Goal: Task Accomplishment & Management: Use online tool/utility

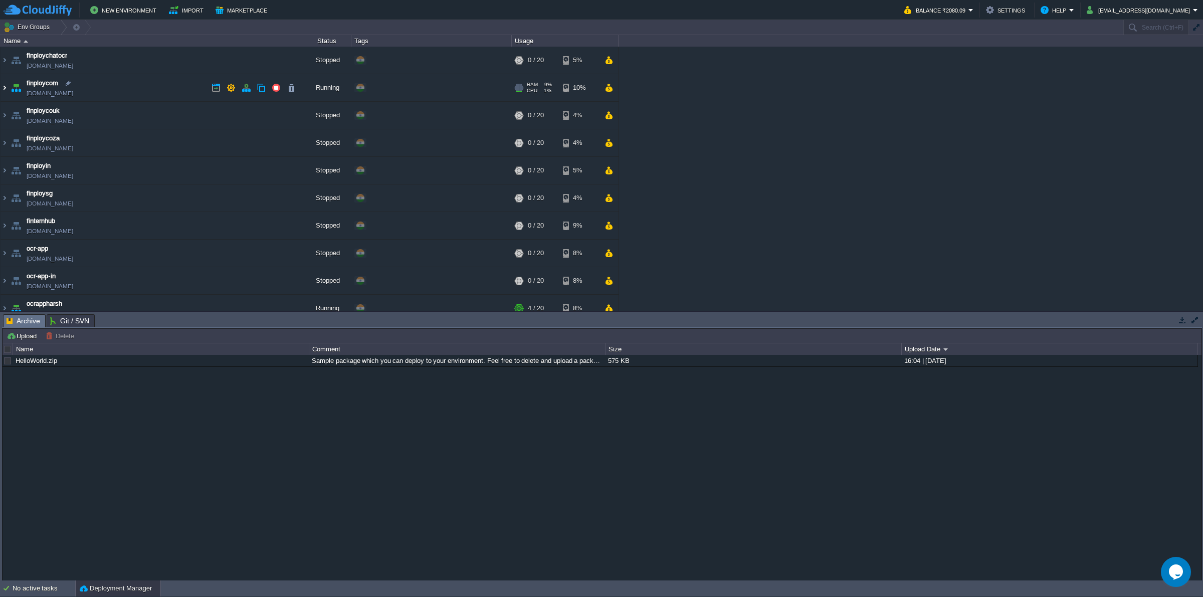
click at [3, 90] on img at bounding box center [5, 87] width 8 height 27
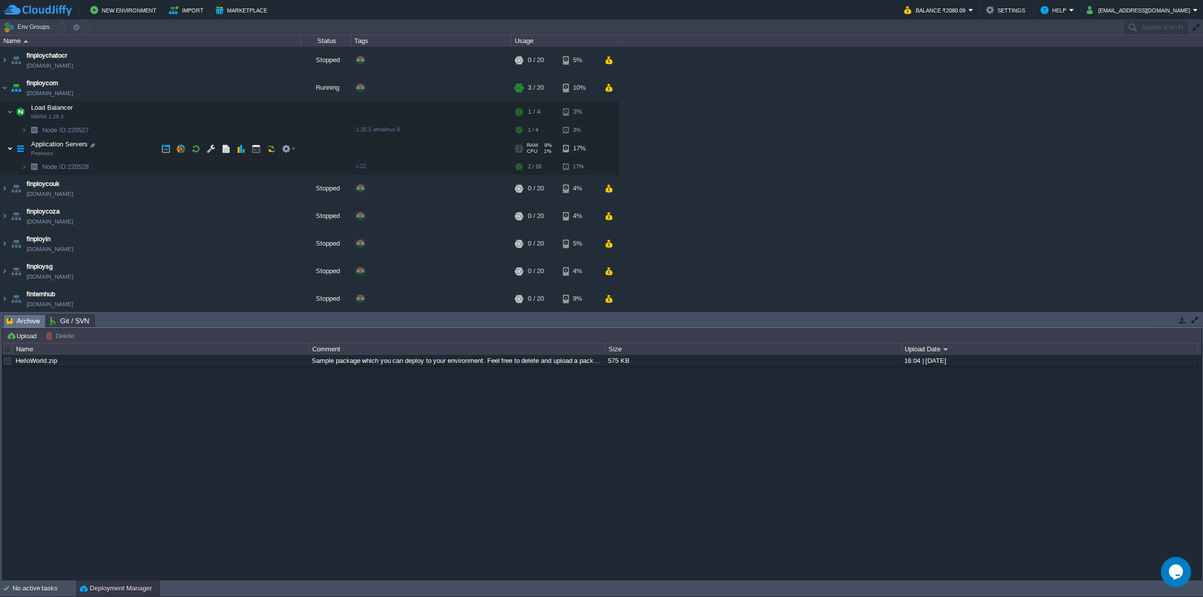
click at [10, 147] on img at bounding box center [10, 148] width 6 height 20
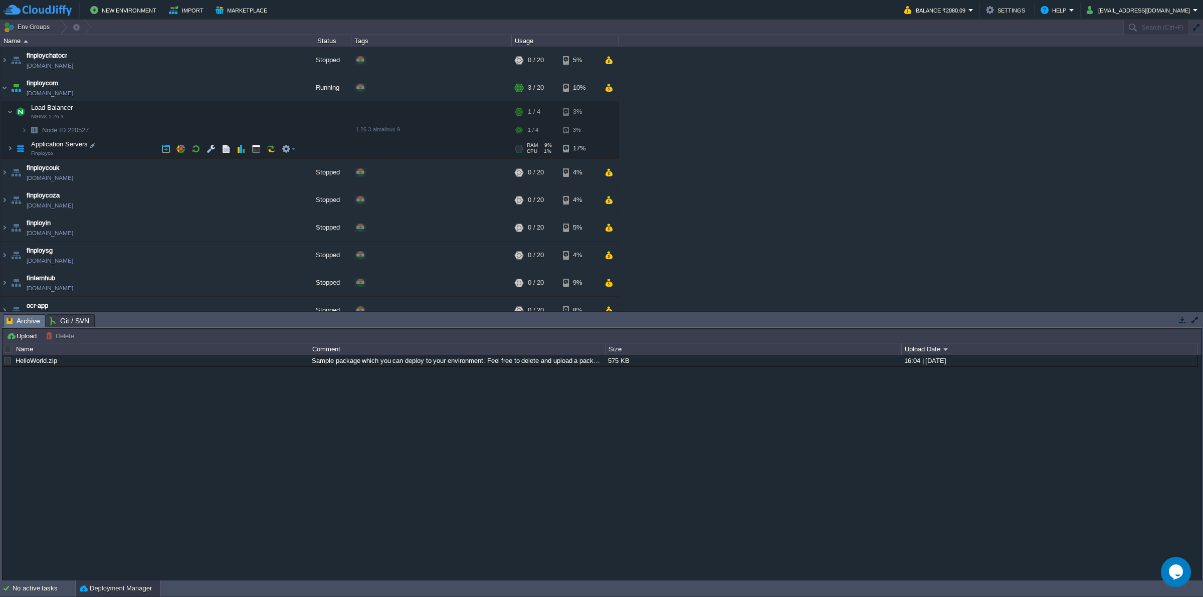
click at [14, 149] on img at bounding box center [21, 148] width 14 height 20
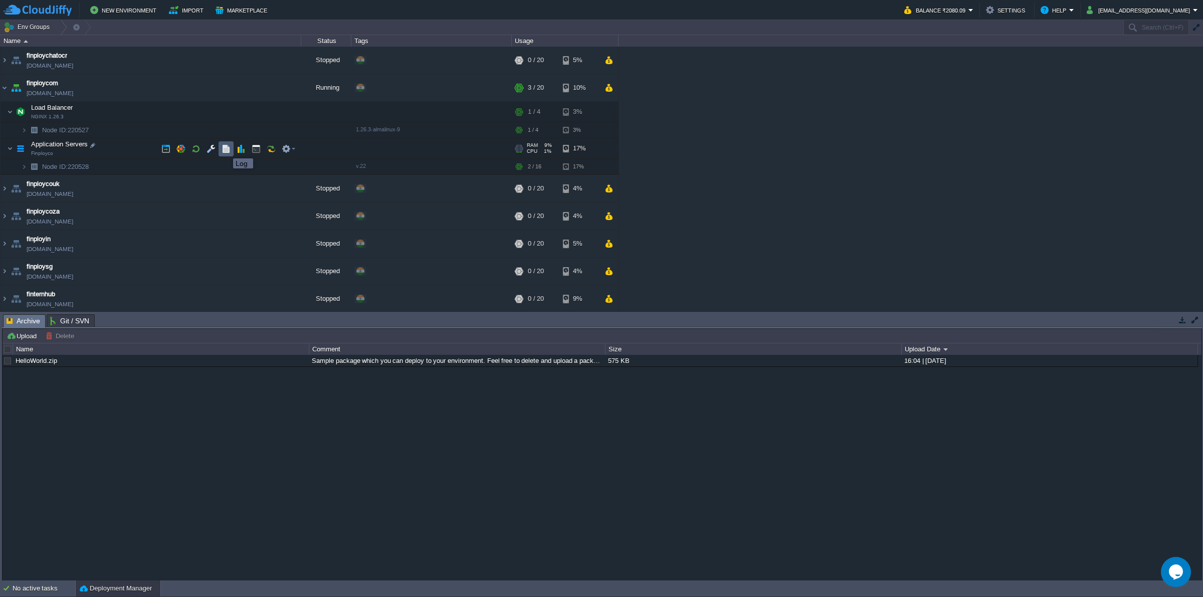
click at [226, 149] on button "button" at bounding box center [226, 148] width 9 height 9
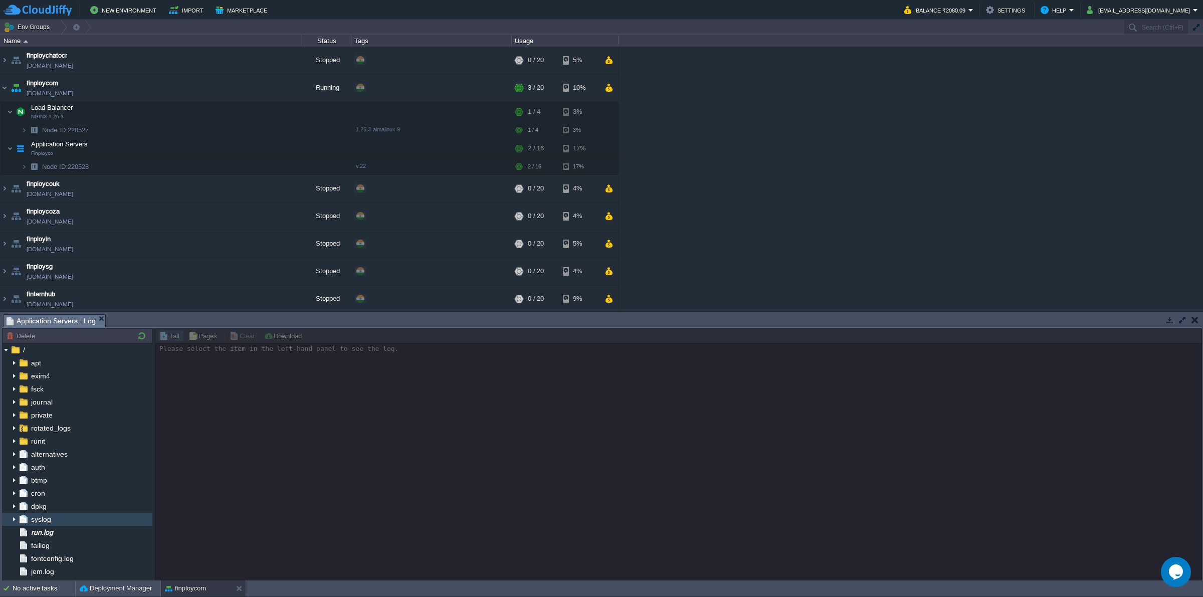
click at [57, 525] on div "syslog" at bounding box center [77, 519] width 150 height 13
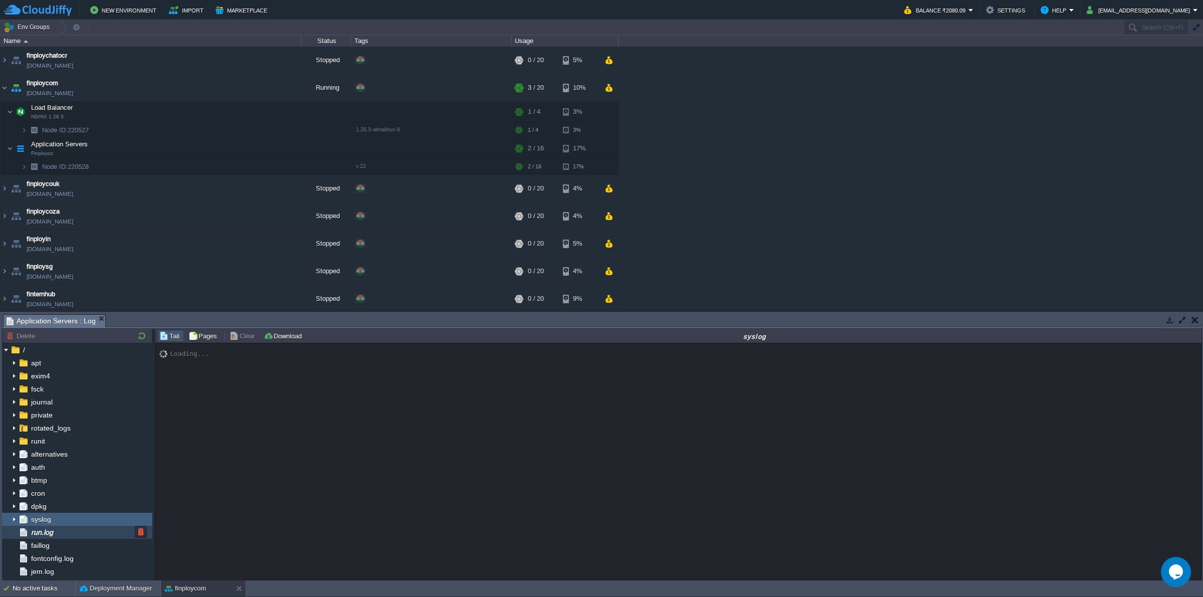
click at [63, 533] on div "run.log" at bounding box center [77, 532] width 150 height 13
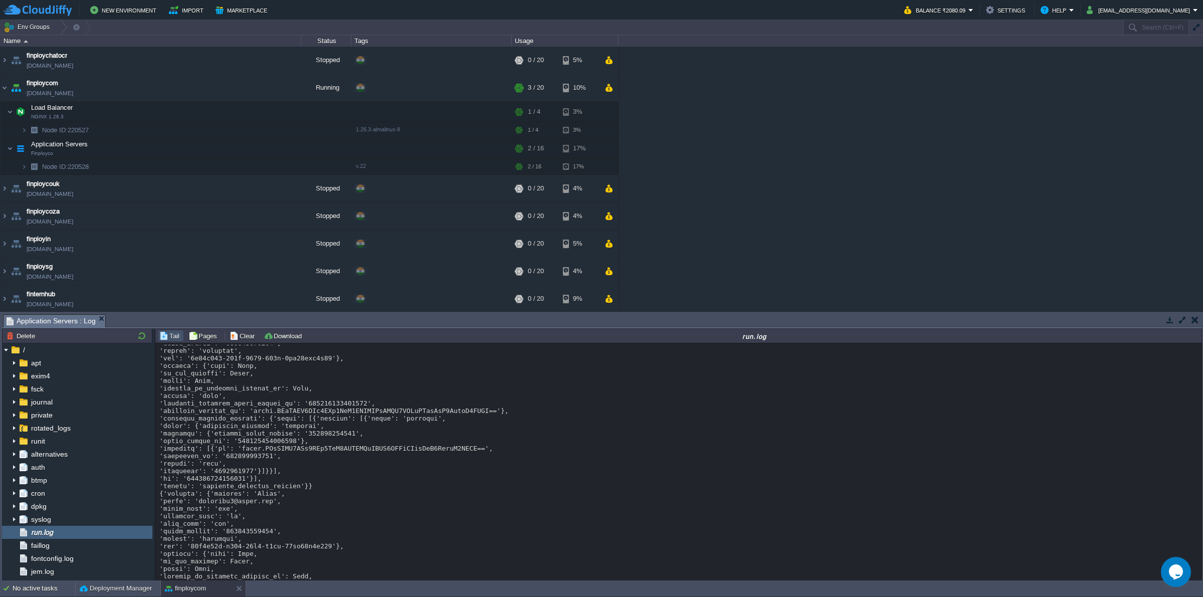
scroll to position [7374, 0]
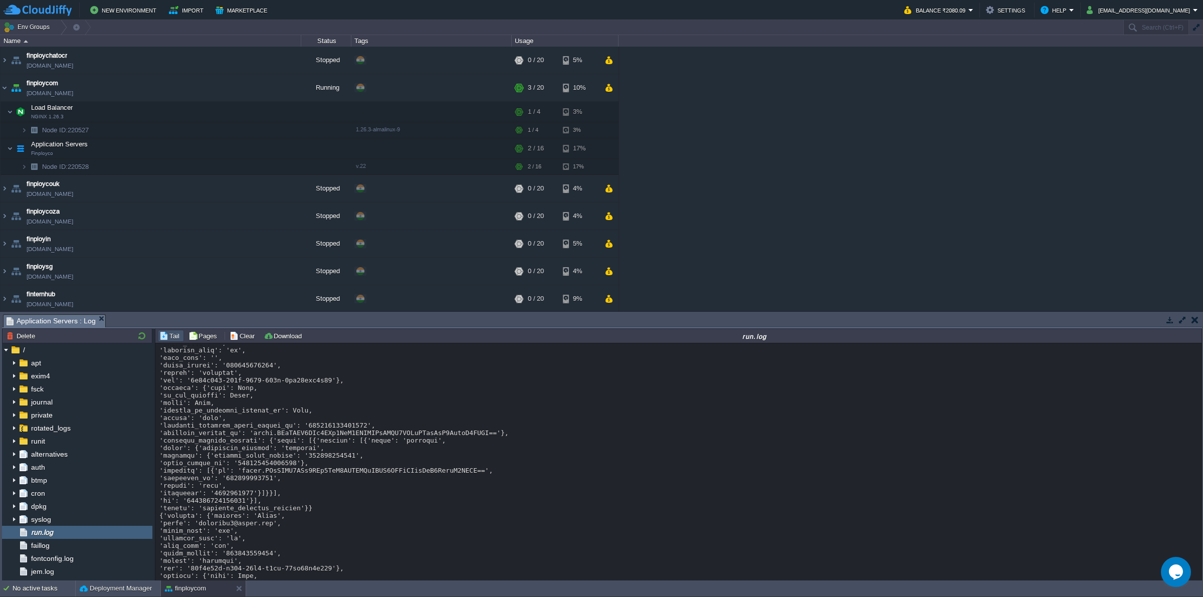
drag, startPoint x: 297, startPoint y: 379, endPoint x: 351, endPoint y: 374, distance: 53.8
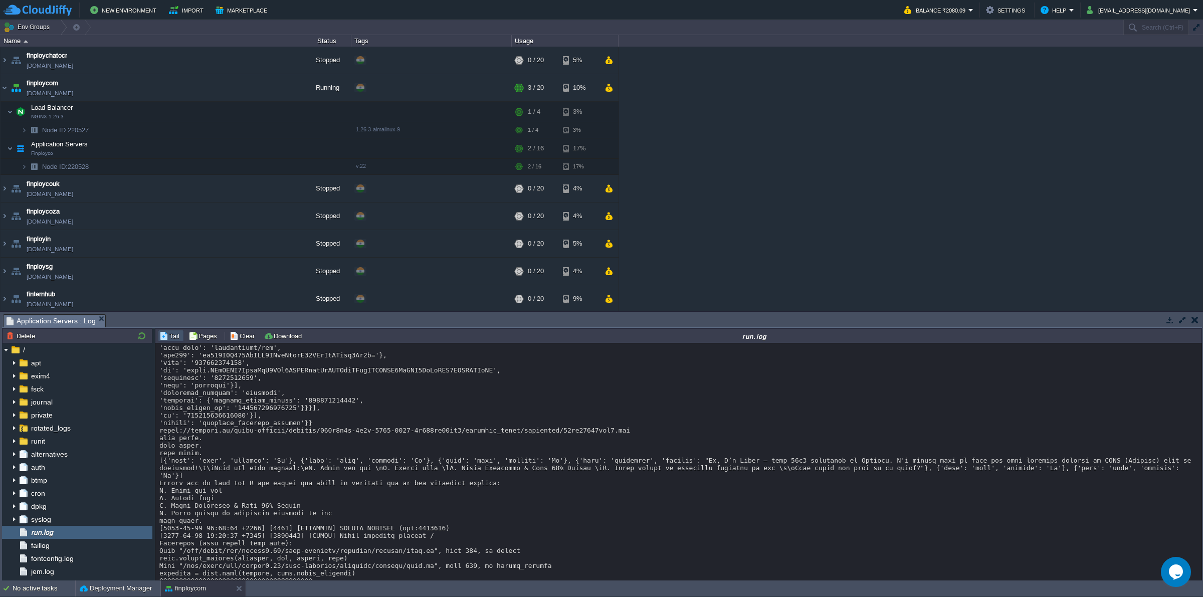
scroll to position [7937, 0]
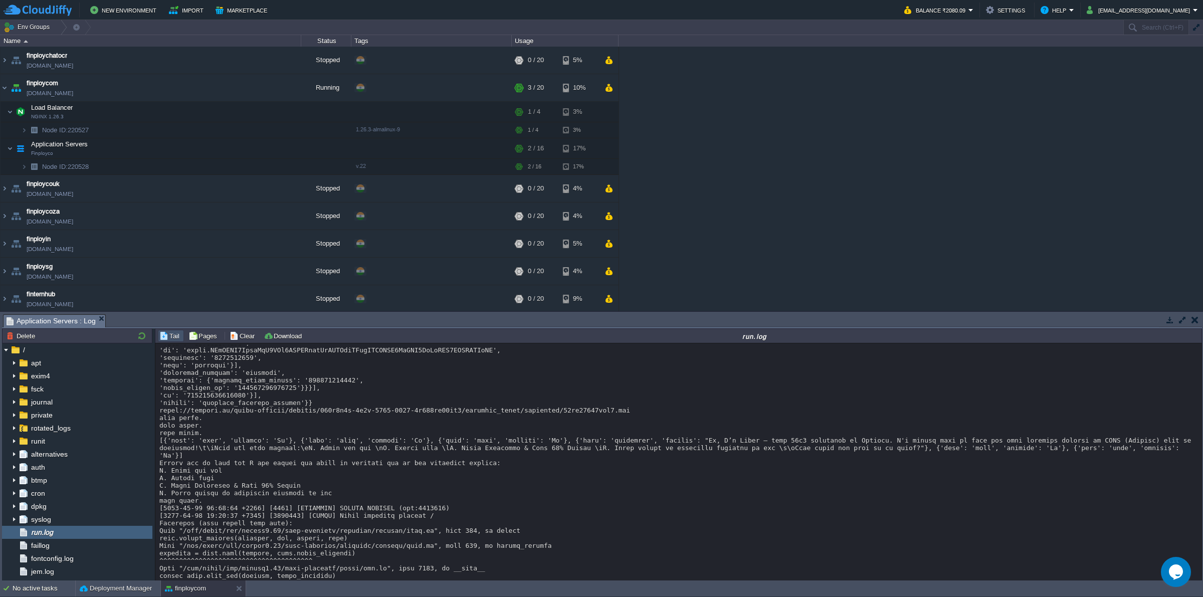
click at [283, 334] on button "Download" at bounding box center [284, 335] width 41 height 9
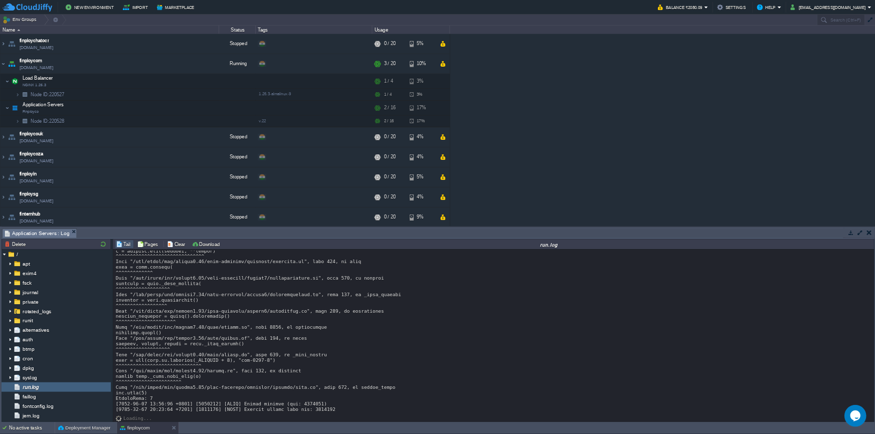
scroll to position [11481, 0]
drag, startPoint x: 311, startPoint y: 562, endPoint x: 361, endPoint y: 562, distance: 50.1
drag, startPoint x: 322, startPoint y: 561, endPoint x: 373, endPoint y: 566, distance: 51.9
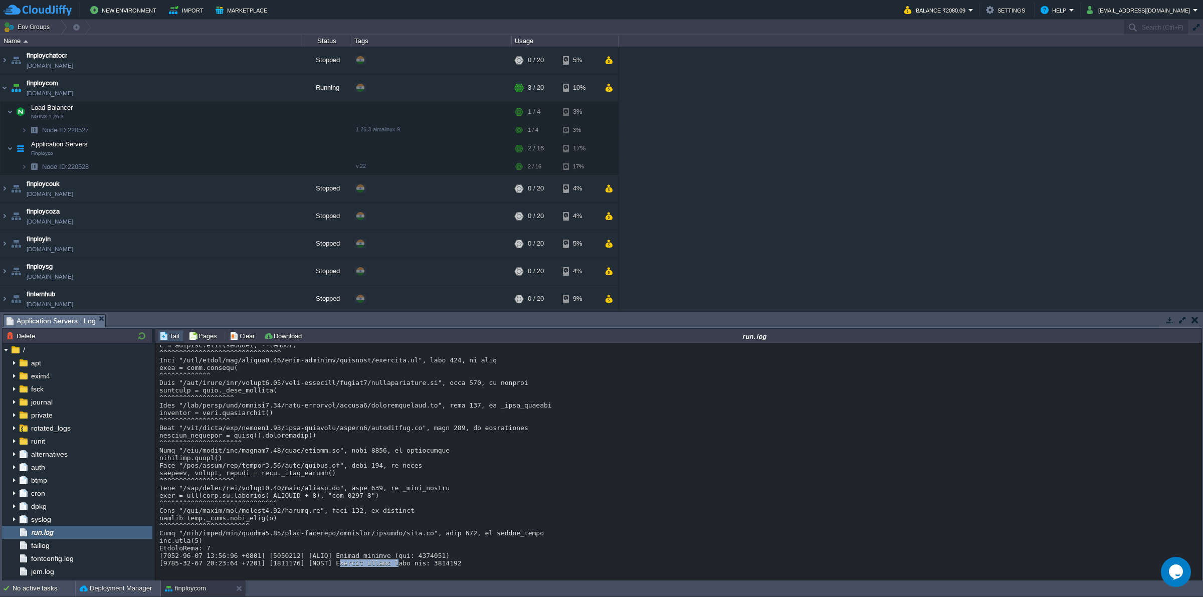
drag, startPoint x: 319, startPoint y: 553, endPoint x: 344, endPoint y: 553, distance: 25.1
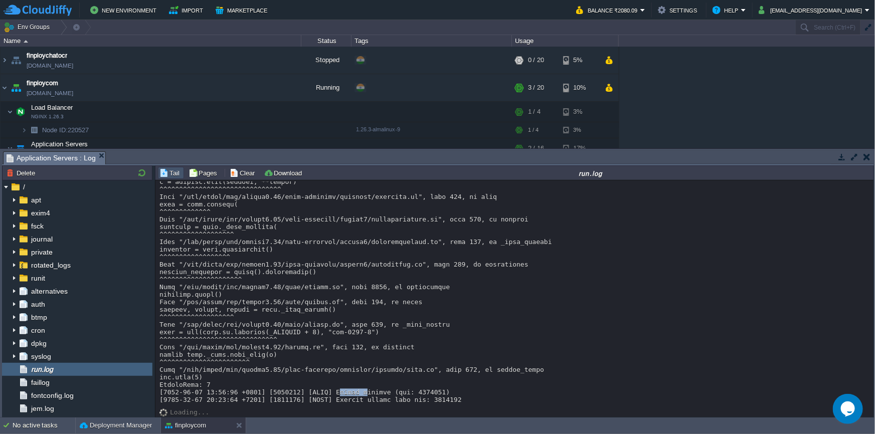
scroll to position [11032, 0]
drag, startPoint x: 308, startPoint y: 381, endPoint x: 322, endPoint y: 391, distance: 17.7
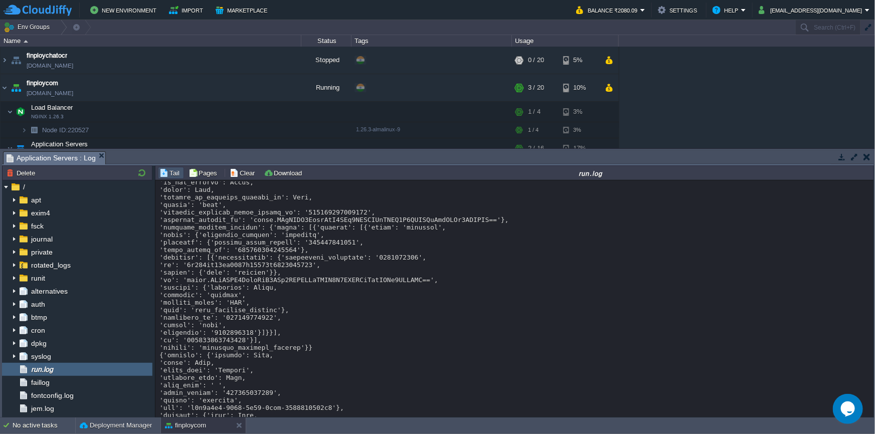
drag, startPoint x: 322, startPoint y: 391, endPoint x: 364, endPoint y: 392, distance: 42.1
drag, startPoint x: 323, startPoint y: 399, endPoint x: 353, endPoint y: 399, distance: 30.6
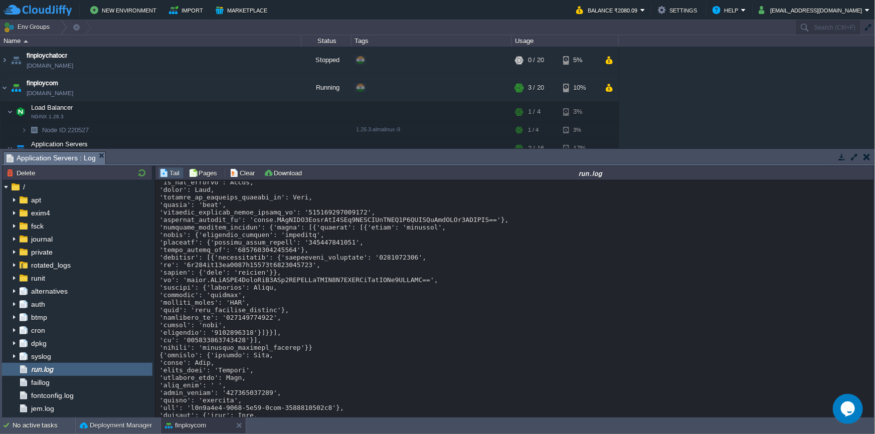
drag, startPoint x: 308, startPoint y: 390, endPoint x: 345, endPoint y: 393, distance: 37.2
drag, startPoint x: 313, startPoint y: 399, endPoint x: 318, endPoint y: 400, distance: 5.1
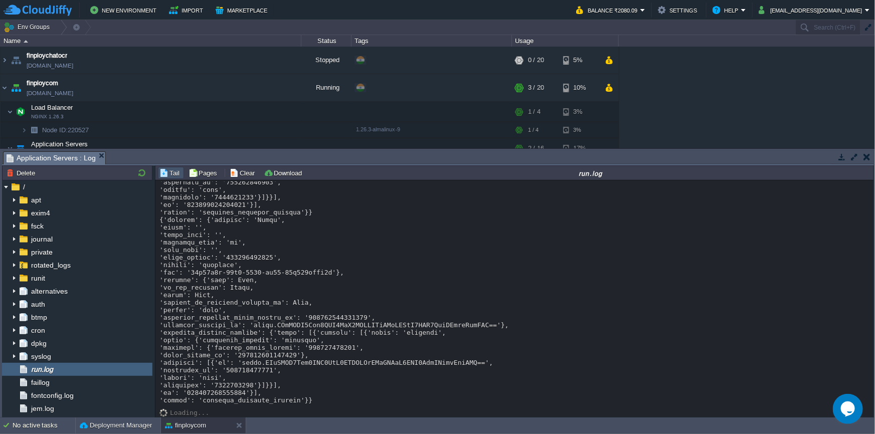
scroll to position [11589, 0]
drag, startPoint x: 204, startPoint y: 265, endPoint x: 263, endPoint y: 268, distance: 58.2
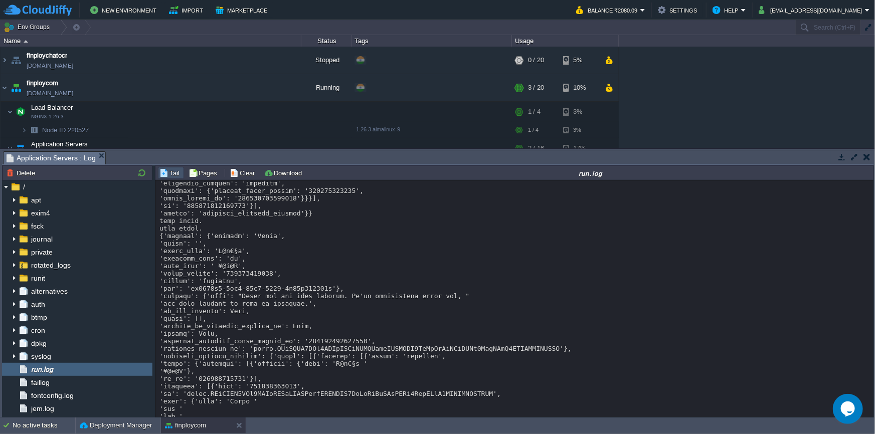
scroll to position [7463, 0]
